Goal: Transaction & Acquisition: Purchase product/service

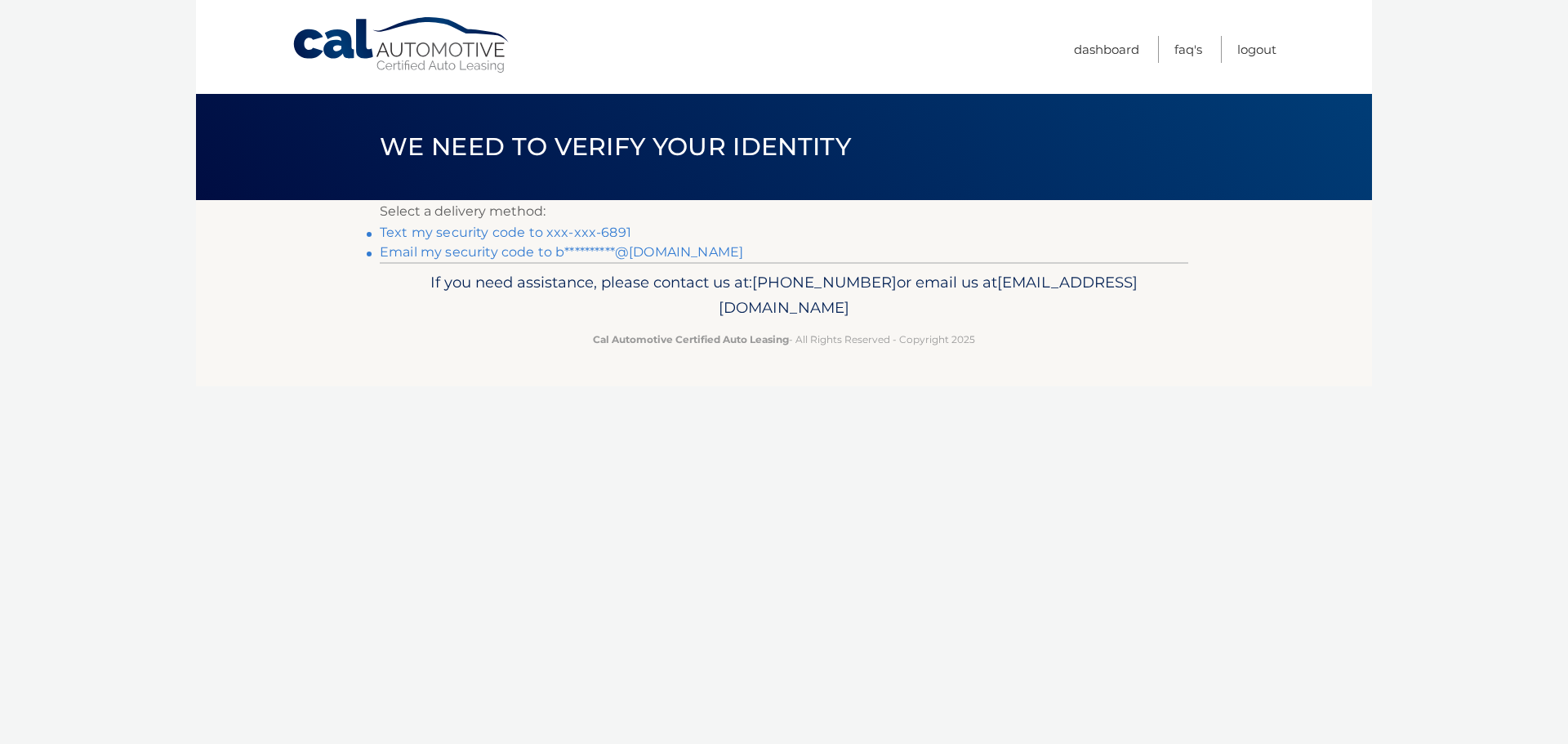
click at [526, 229] on link "Text my security code to xxx-xxx-6891" at bounding box center [505, 232] width 252 height 16
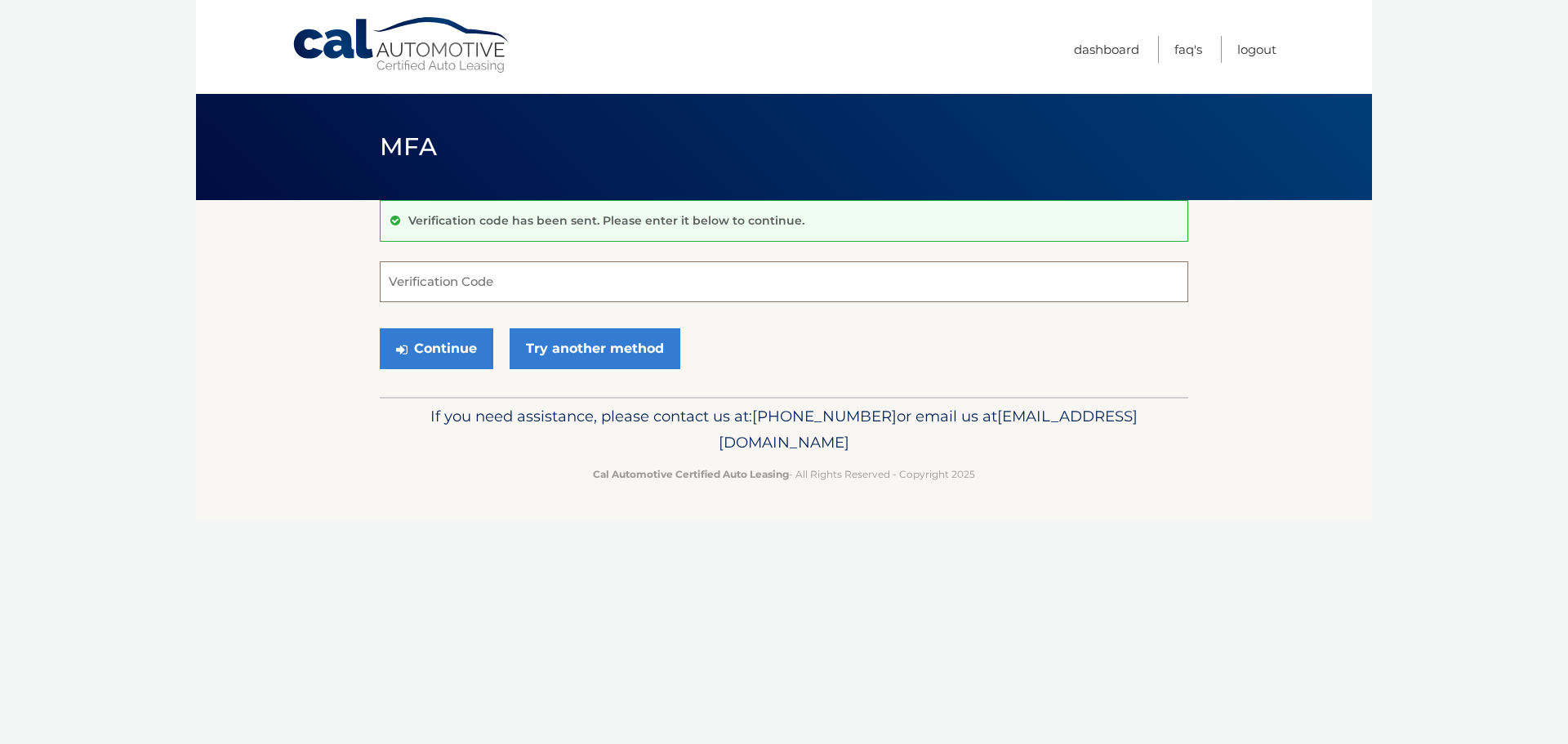
click at [554, 284] on input "Verification Code" at bounding box center [784, 282] width 808 height 41
type input "016372"
click at [379, 328] on button "Continue" at bounding box center [436, 349] width 113 height 41
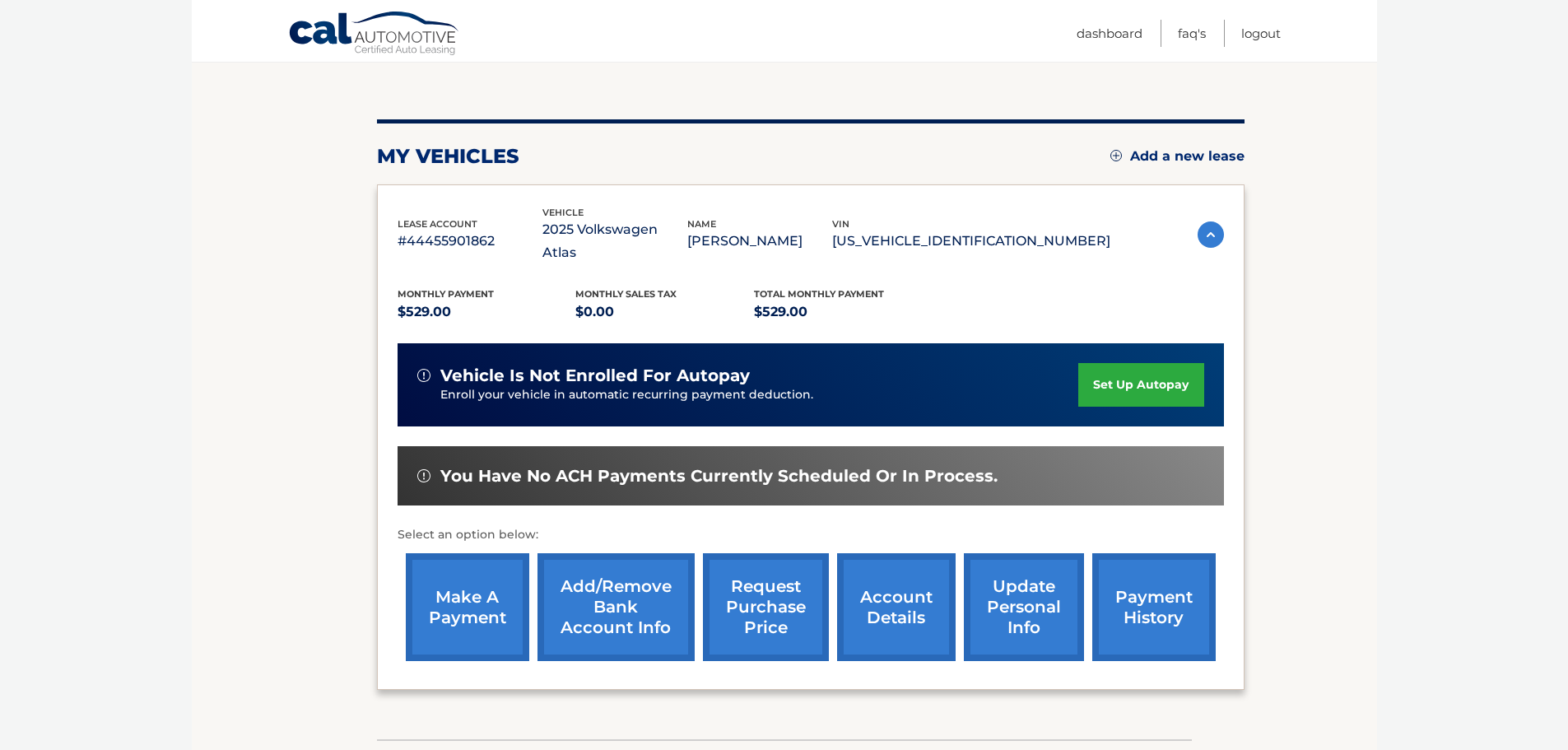
scroll to position [206, 0]
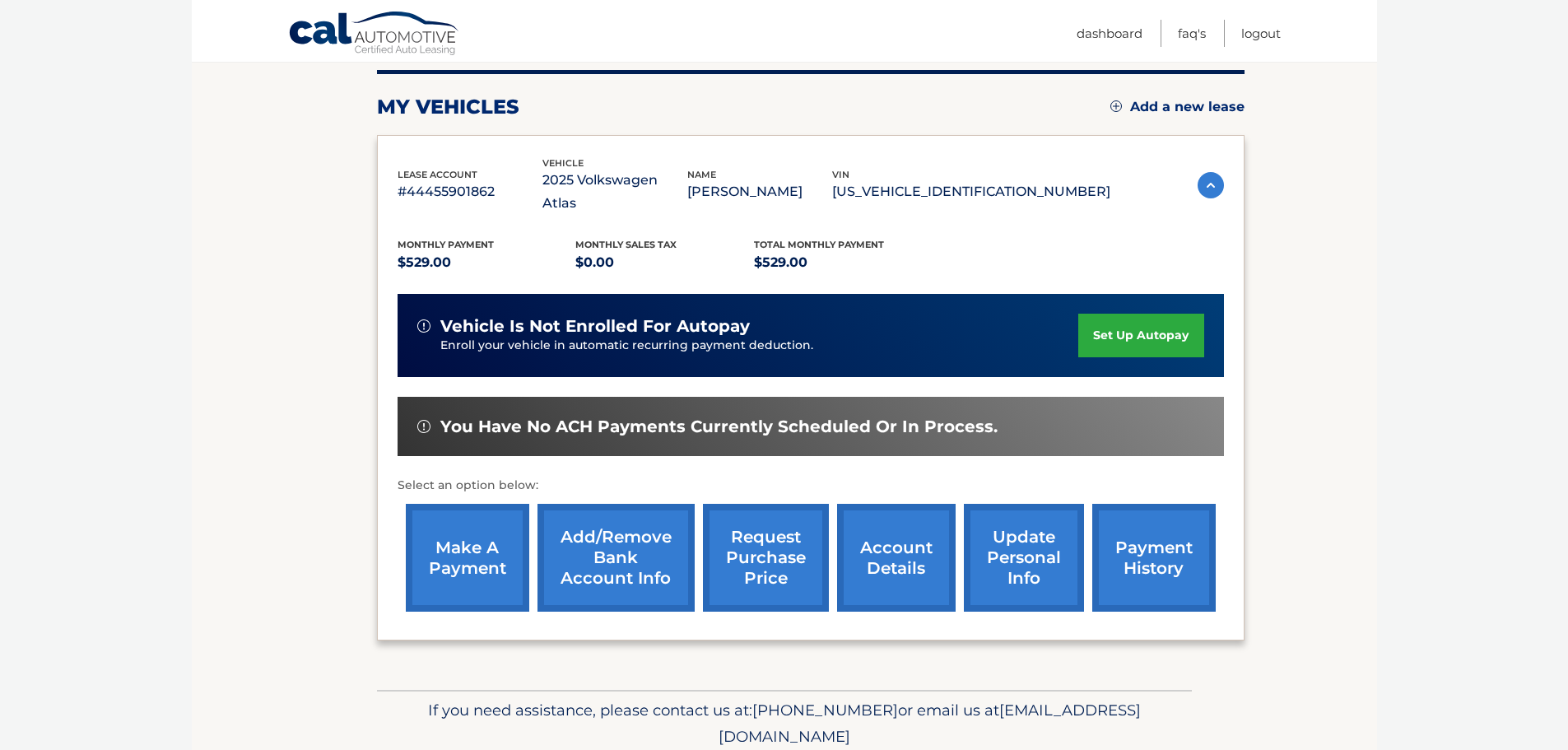
click at [477, 537] on link "make a payment" at bounding box center [467, 557] width 124 height 108
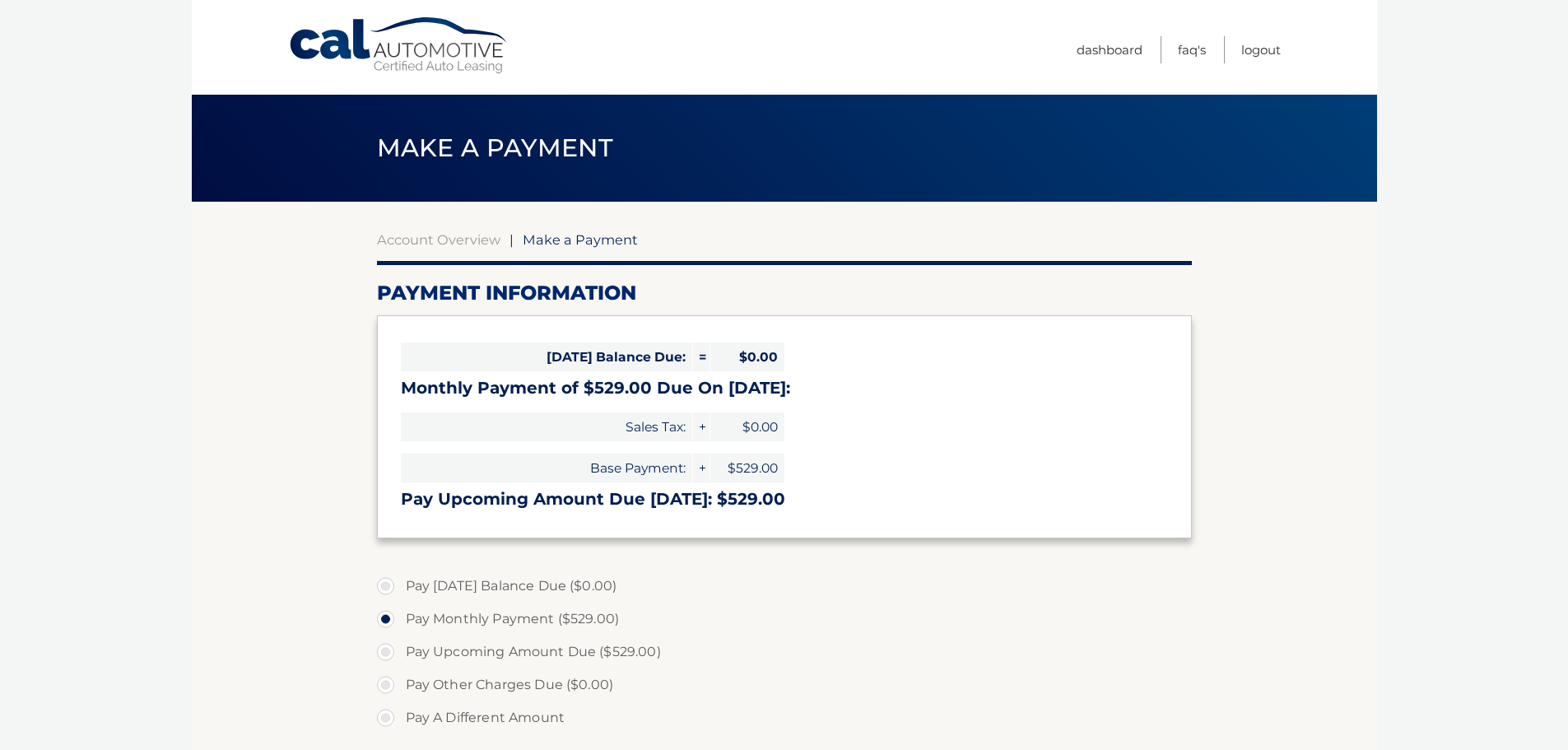
select select "MTM0MTI3MGUtOGY1ZS00NDAwLTgyMTMtMjUyZjM5MDFjOGYz"
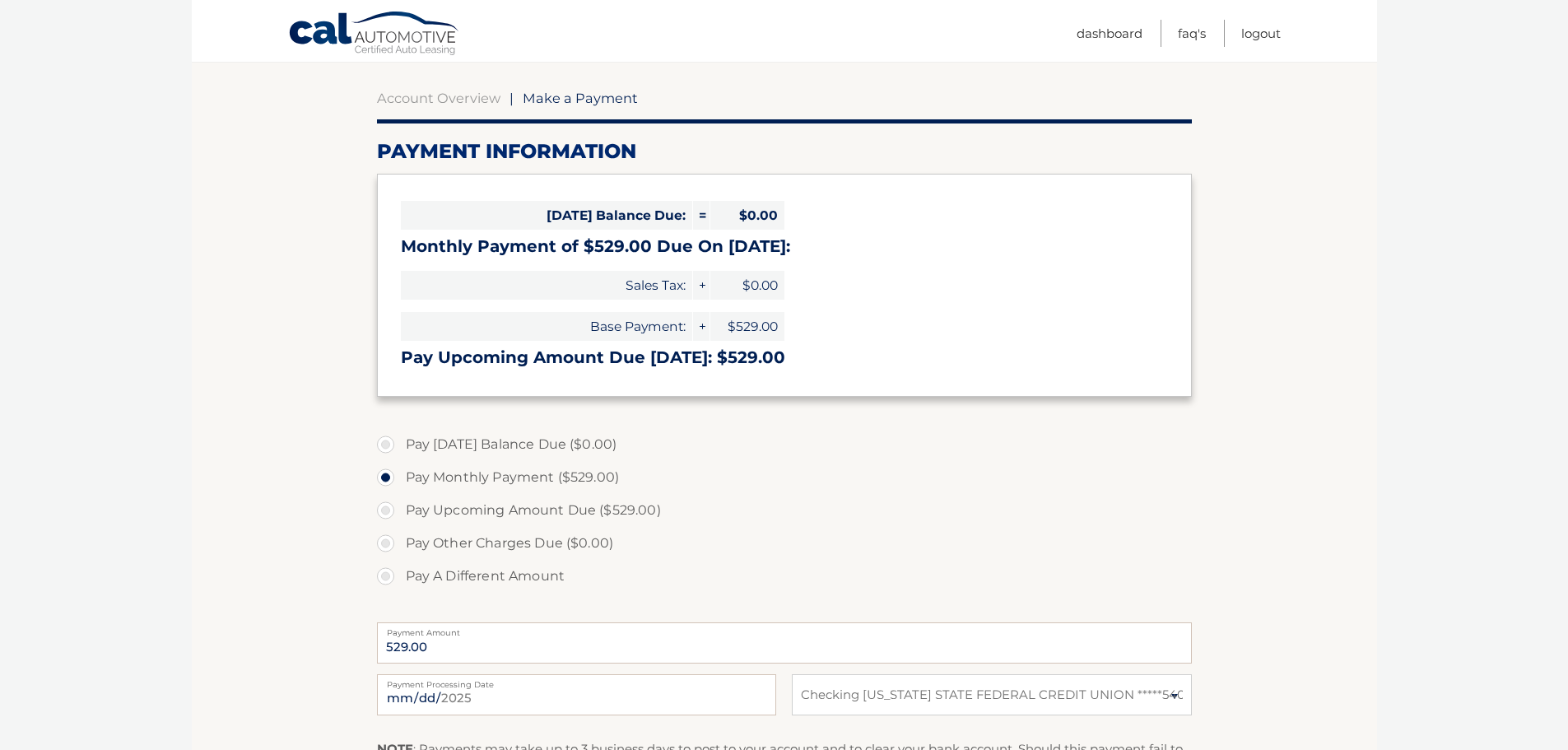
scroll to position [243, 0]
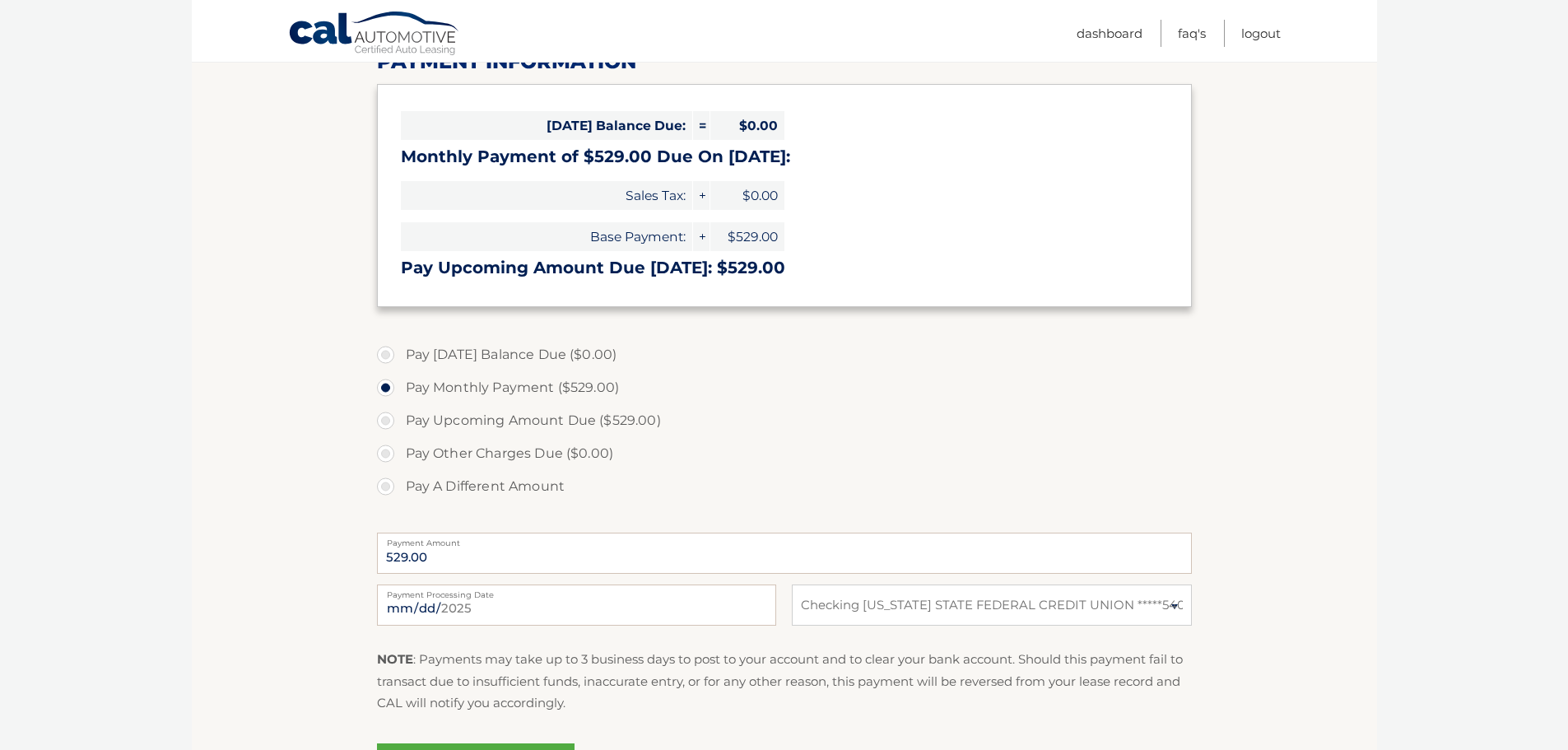
drag, startPoint x: 1327, startPoint y: 430, endPoint x: 1324, endPoint y: 496, distance: 66.1
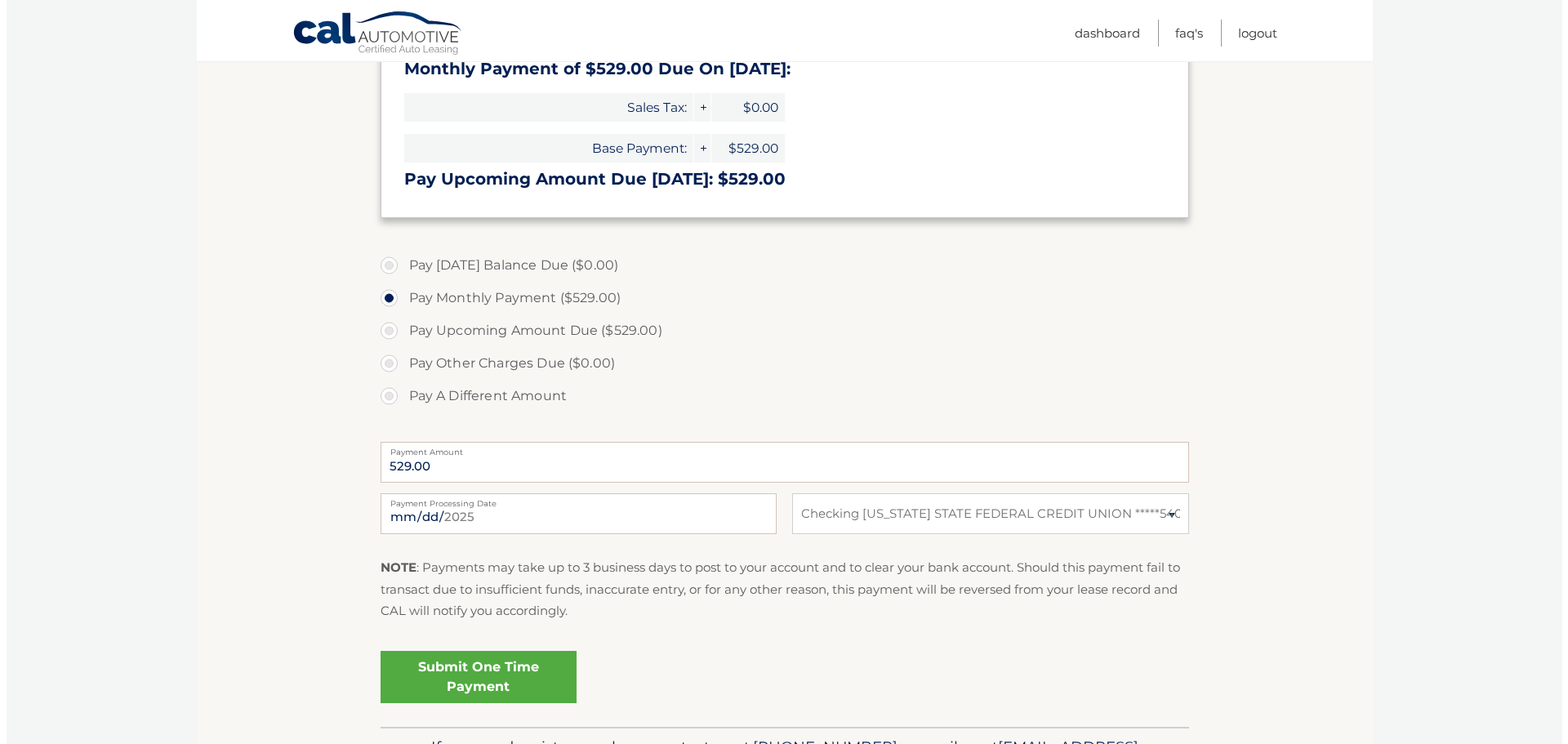
scroll to position [423, 0]
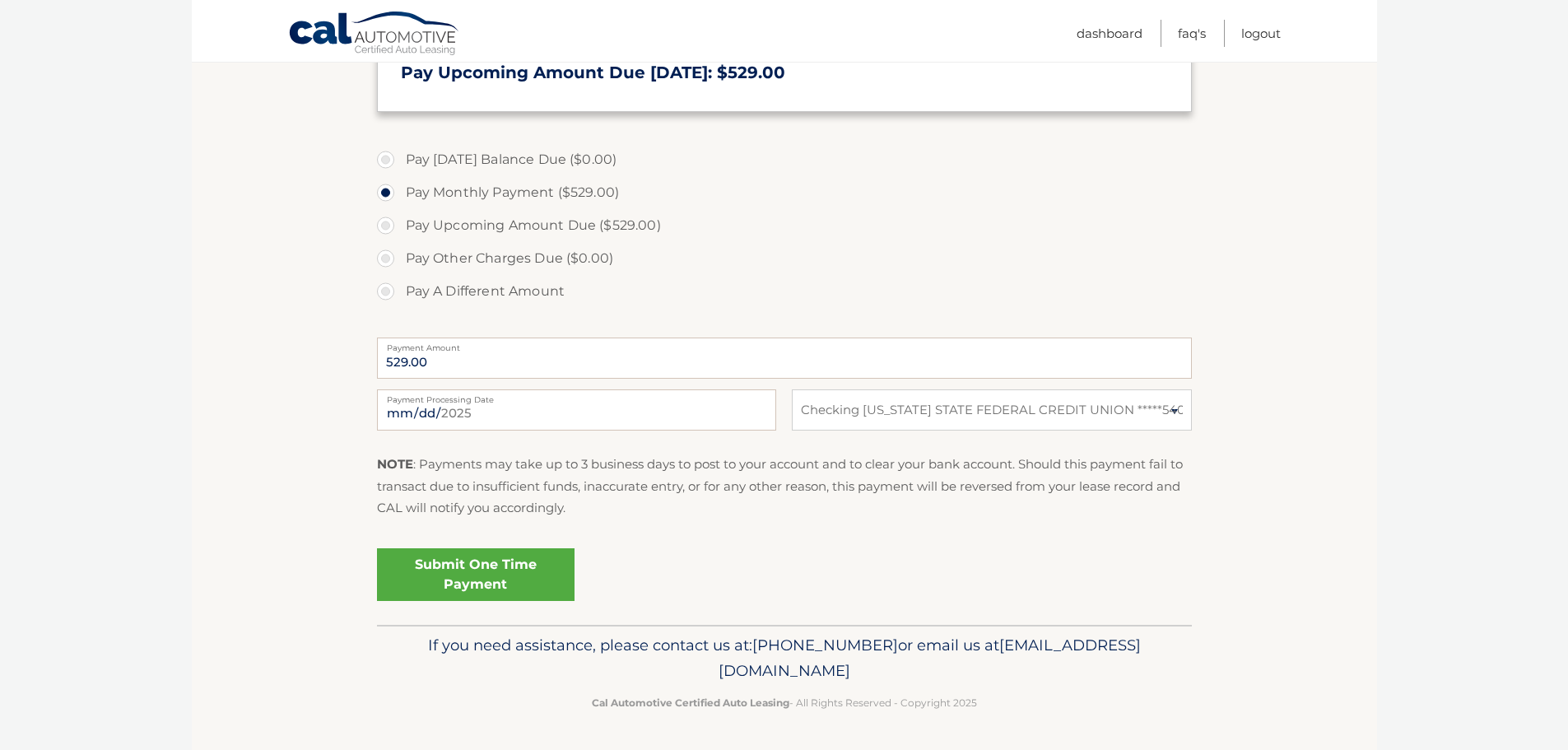
drag, startPoint x: 1188, startPoint y: 590, endPoint x: 1179, endPoint y: 603, distance: 15.8
click at [522, 560] on link "Submit One Time Payment" at bounding box center [475, 574] width 197 height 53
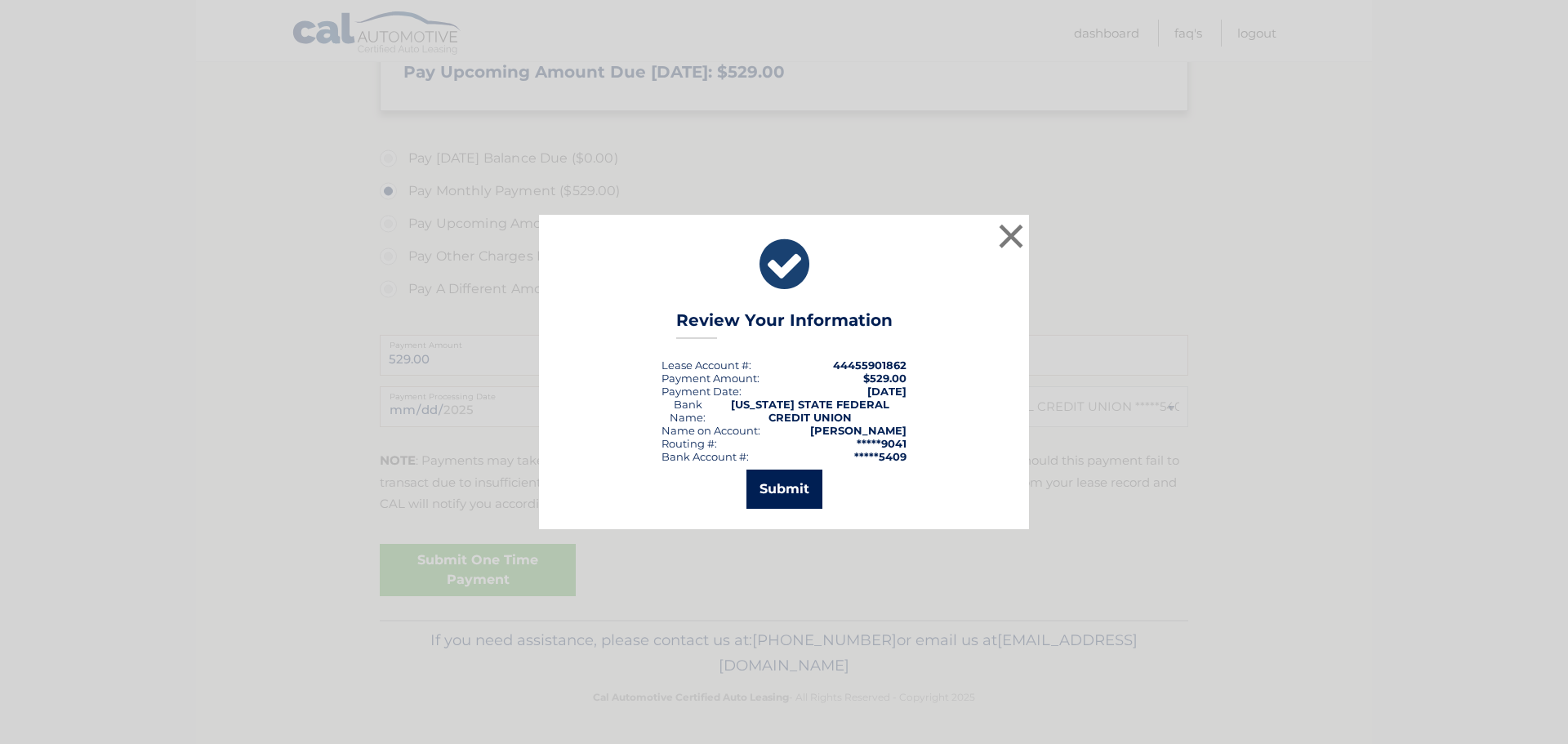
click at [784, 485] on button "Submit" at bounding box center [784, 489] width 76 height 39
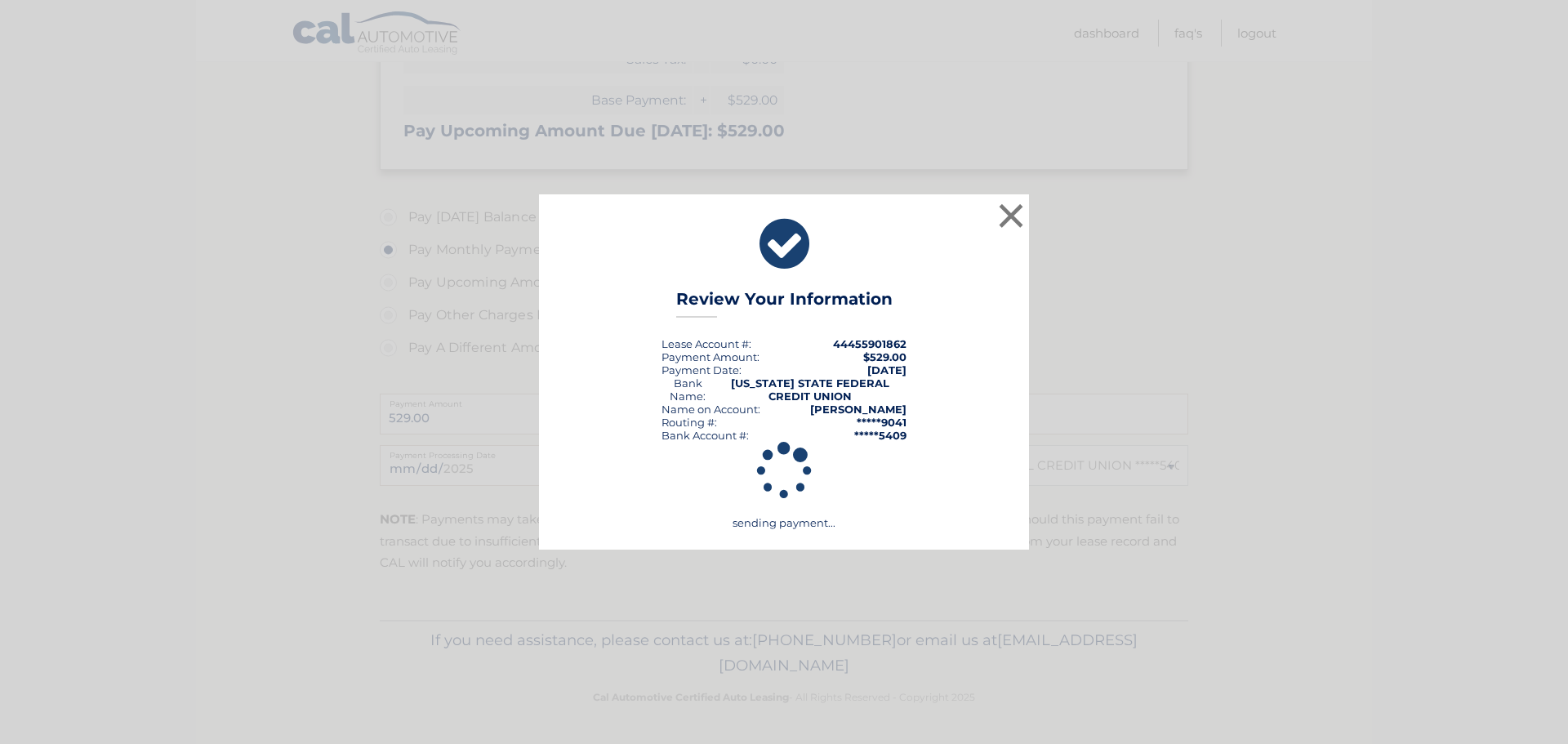
scroll to position [364, 0]
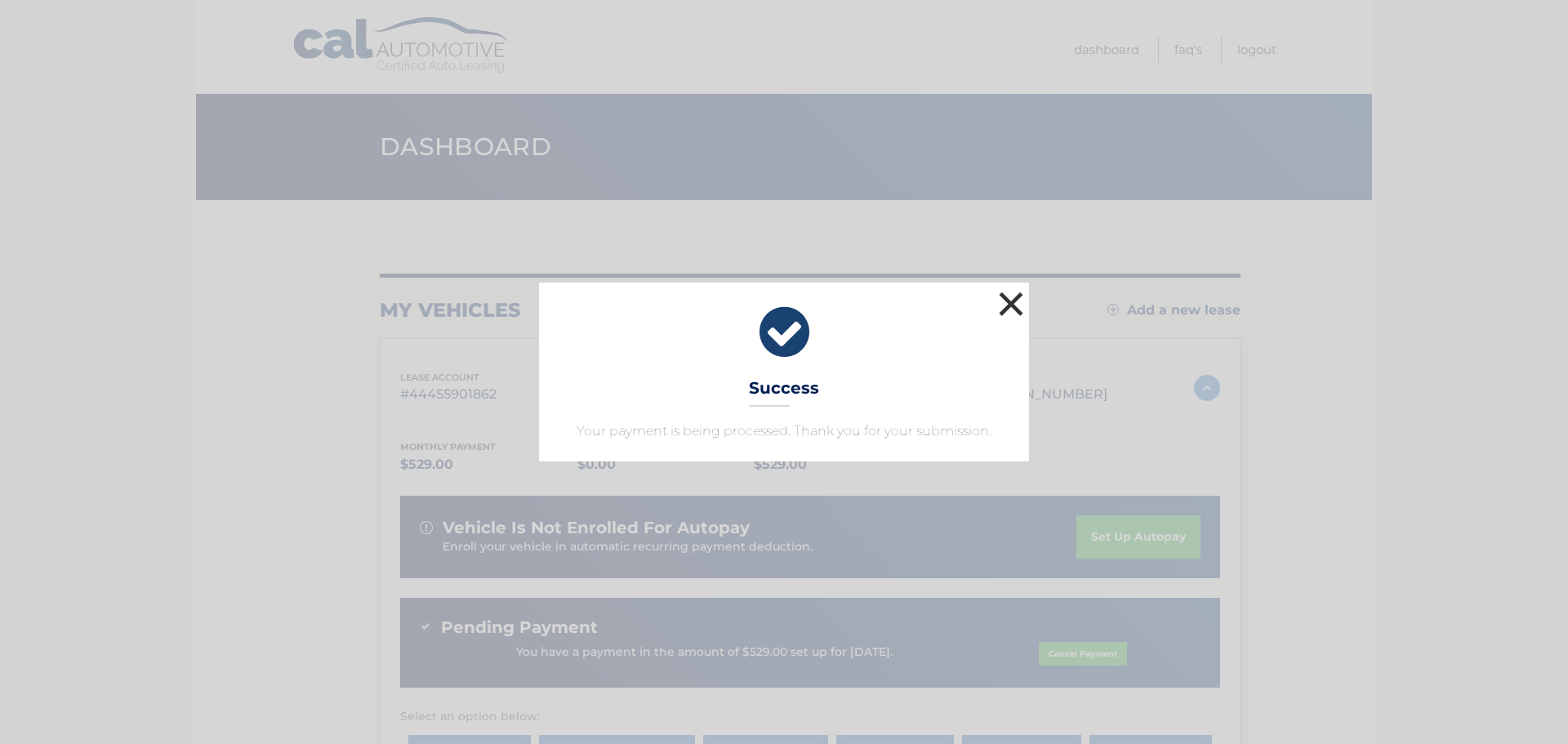
click at [1006, 305] on button "×" at bounding box center [1011, 303] width 32 height 32
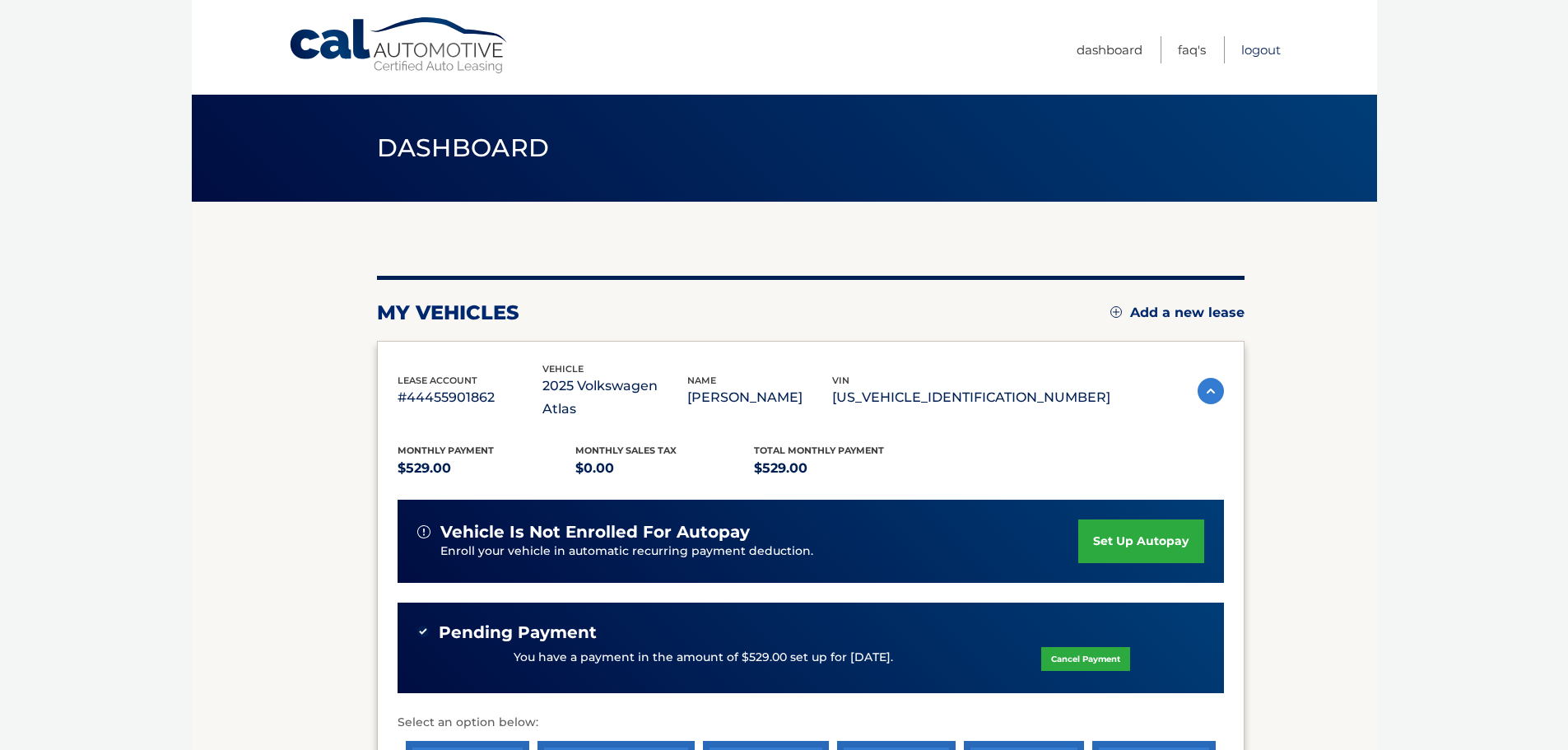
click at [1270, 45] on link "Logout" at bounding box center [1262, 50] width 40 height 27
